Goal: Task Accomplishment & Management: Use online tool/utility

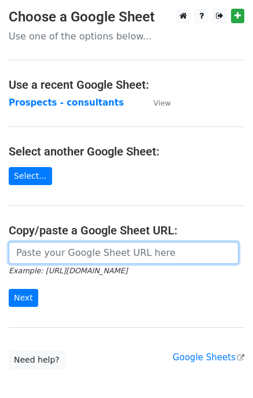
click at [56, 257] on input "url" at bounding box center [124, 253] width 230 height 22
paste input "https://docs.google.com/spreadsheets/d/1_OzhbKyiXCEa0fw3Tx12bt7CRQeMuPJwNxWknDd…"
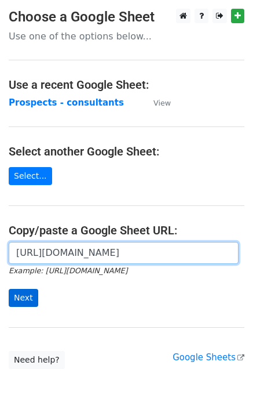
type input "https://docs.google.com/spreadsheets/d/1_OzhbKyiXCEa0fw3Tx12bt7CRQeMuPJwNxWknDd…"
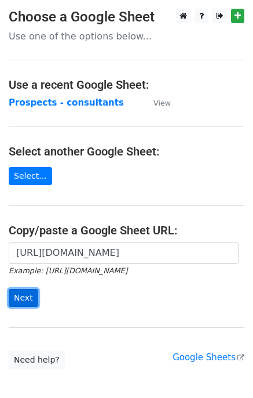
scroll to position [0, 0]
click at [32, 296] on input "Next" at bounding box center [24, 298] width 30 height 18
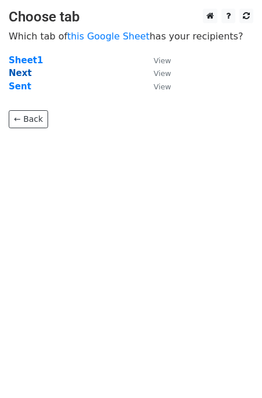
click at [17, 73] on strong "Next" at bounding box center [20, 73] width 23 height 10
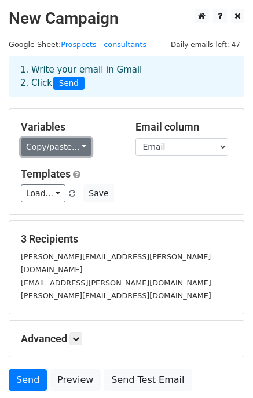
click at [71, 151] on link "Copy/paste..." at bounding box center [56, 147] width 71 height 18
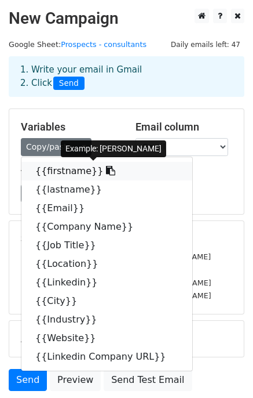
click at [39, 171] on link "{{firstname}}" at bounding box center [106, 171] width 171 height 19
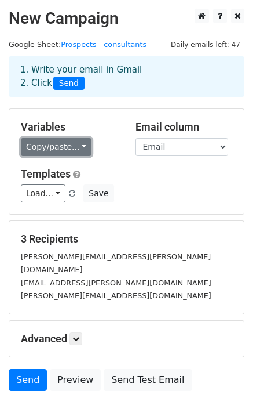
click at [68, 144] on link "Copy/paste..." at bounding box center [56, 147] width 71 height 18
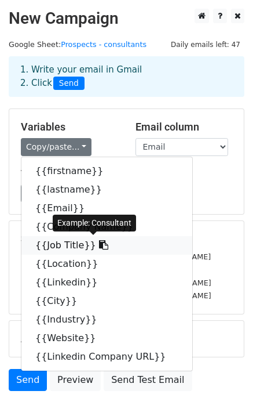
click at [70, 241] on link "{{Job Title}}" at bounding box center [106, 245] width 171 height 19
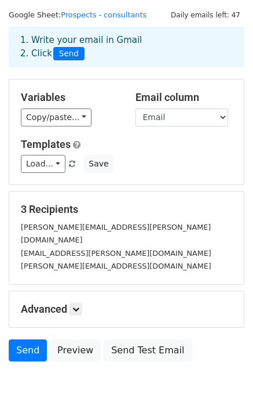
scroll to position [77, 0]
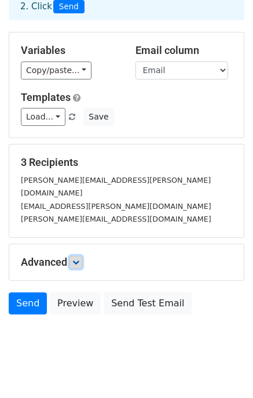
click at [77, 258] on icon at bounding box center [75, 261] width 7 height 7
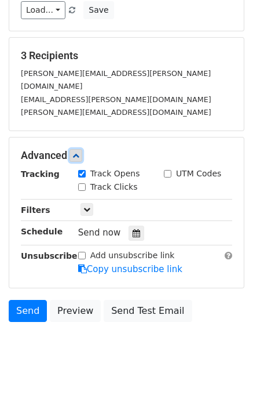
scroll to position [190, 0]
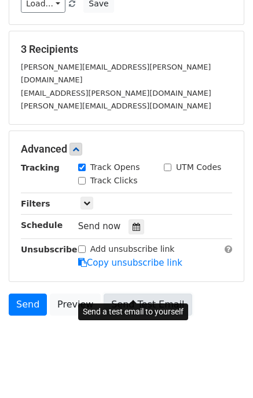
click at [106, 293] on link "Send Test Email" at bounding box center [148, 304] width 88 height 22
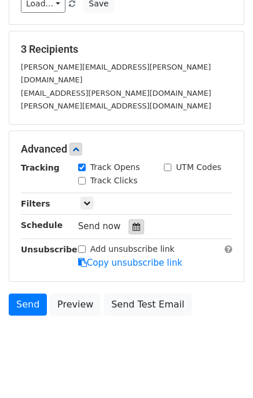
click at [133, 223] on icon at bounding box center [137, 227] width 8 height 8
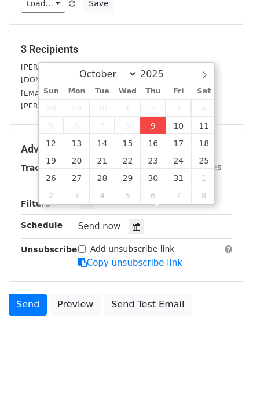
type input "2025-10-09 12:00"
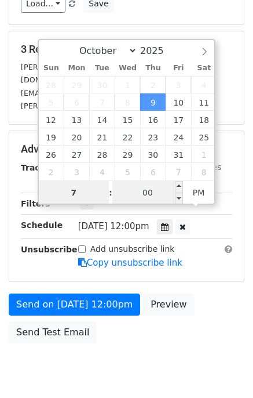
type input "7"
type input "2025-10-09 19:00"
type input "07"
click at [148, 183] on input "00" at bounding box center [147, 192] width 71 height 23
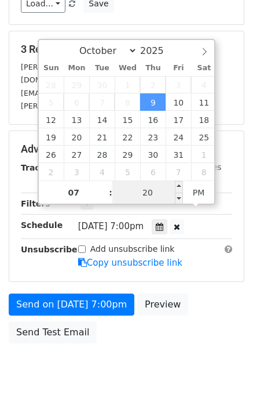
type input "20"
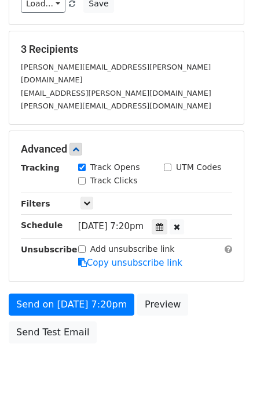
click at [149, 357] on body "New Campaign Daily emails left: 47 Google Sheet: Prospects - consultants 1. Wri…" at bounding box center [126, 107] width 253 height 576
click at [160, 223] on icon at bounding box center [160, 227] width 8 height 8
click at [111, 327] on div "Send on Oct 9 at 7:20pm Preview Send Test Email" at bounding box center [126, 321] width 253 height 56
click at [140, 221] on span "Thu, Oct 9, 7:20pm" at bounding box center [110, 226] width 65 height 10
click at [159, 219] on div at bounding box center [160, 226] width 16 height 15
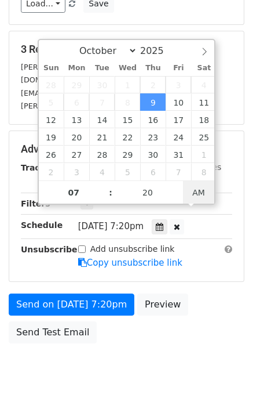
click at [195, 195] on span "AM" at bounding box center [199, 192] width 32 height 23
type input "2025-10-09 07:20"
click at [195, 195] on span "AM" at bounding box center [199, 192] width 32 height 23
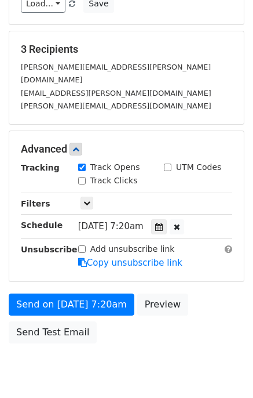
click at [159, 307] on div "Send on Oct 9 at 7:20am Preview Send Test Email" at bounding box center [126, 321] width 253 height 56
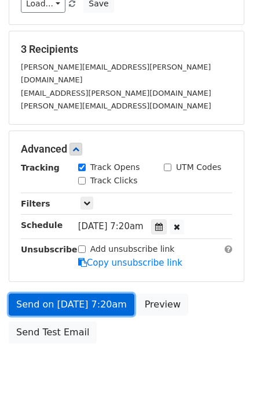
click at [63, 293] on link "Send on Oct 9 at 7:20am" at bounding box center [72, 304] width 126 height 22
